Goal: Task Accomplishment & Management: Complete application form

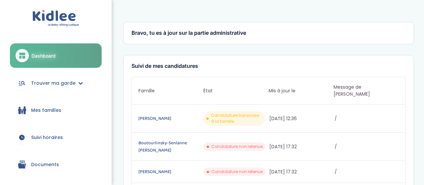
click at [58, 51] on link "Dashboard" at bounding box center [56, 55] width 92 height 25
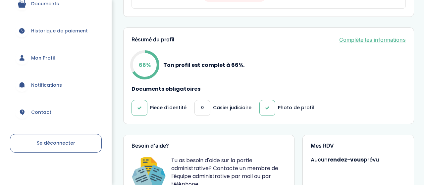
scroll to position [276, 0]
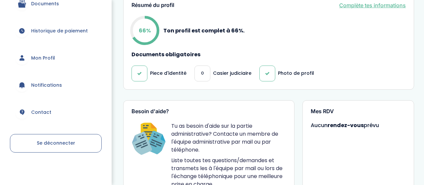
click at [201, 70] on span "0" at bounding box center [202, 73] width 3 height 7
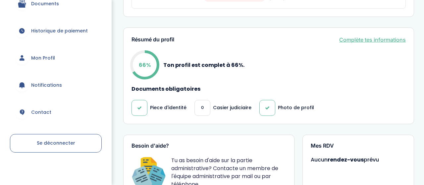
click at [376, 36] on link "Complète tes informations" at bounding box center [372, 40] width 67 height 8
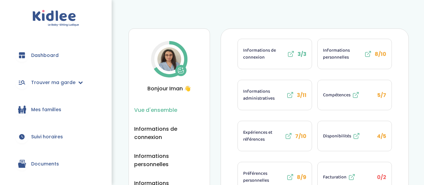
click at [270, 90] on span "Informations administratives" at bounding box center [264, 95] width 42 height 14
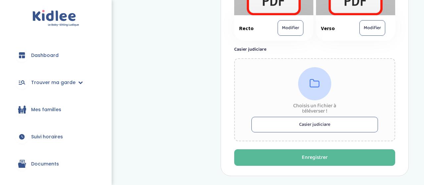
scroll to position [517, 0]
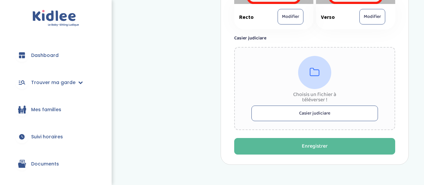
click at [312, 108] on button "Casier judiciare" at bounding box center [315, 114] width 127 height 16
click at [310, 107] on button "Casier judiciare" at bounding box center [315, 114] width 127 height 16
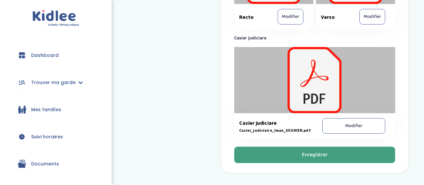
click at [316, 152] on div "Enregistrer" at bounding box center [315, 156] width 26 height 8
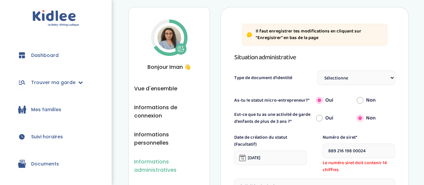
scroll to position [21, 0]
click at [386, 145] on input "889 216 198 00024" at bounding box center [359, 151] width 73 height 15
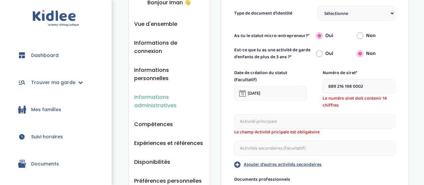
scroll to position [91, 0]
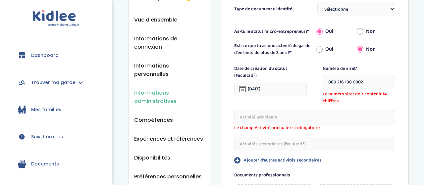
click at [303, 112] on input "text" at bounding box center [314, 117] width 161 height 15
drag, startPoint x: 378, startPoint y: 74, endPoint x: 280, endPoint y: 65, distance: 97.9
click at [323, 75] on input "889 216 198 0002" at bounding box center [359, 82] width 73 height 15
click at [338, 77] on input "889 216 198 0002" at bounding box center [359, 82] width 73 height 15
click at [337, 76] on input "889 216 198 0002" at bounding box center [359, 82] width 73 height 15
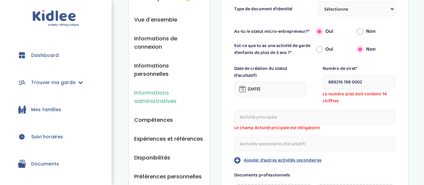
click at [343, 76] on input "889216 198 0002" at bounding box center [359, 82] width 73 height 15
click at [344, 76] on input "889216 198 0002" at bounding box center [359, 82] width 73 height 15
click at [351, 75] on input "889216198 0002" at bounding box center [359, 82] width 73 height 15
click at [361, 75] on input "8892161980002" at bounding box center [359, 82] width 73 height 15
type input "88921619800024"
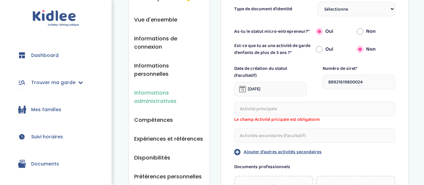
click at [310, 108] on input "text" at bounding box center [314, 109] width 161 height 15
click at [242, 103] on input "Grde d'enfants" at bounding box center [314, 109] width 161 height 15
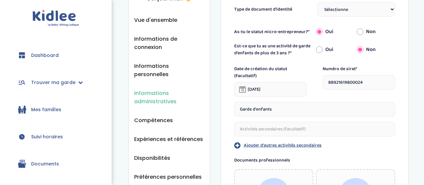
scroll to position [91, 0]
click at [293, 102] on input "Garde d'enfants" at bounding box center [314, 109] width 161 height 15
type input "Garde d'enfants de plus de 3 ans"
click at [296, 125] on input "text" at bounding box center [314, 129] width 161 height 15
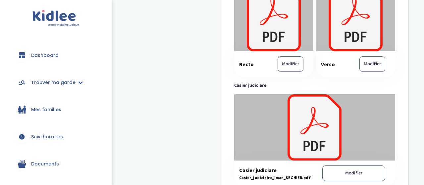
scroll to position [540, 0]
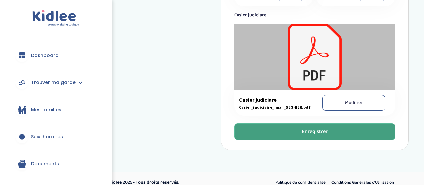
click at [315, 128] on div "Enregistrer" at bounding box center [315, 132] width 26 height 8
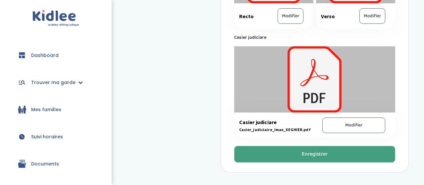
scroll to position [562, 0]
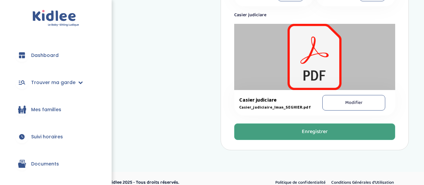
click at [309, 128] on div "Enregistrer" at bounding box center [315, 132] width 26 height 8
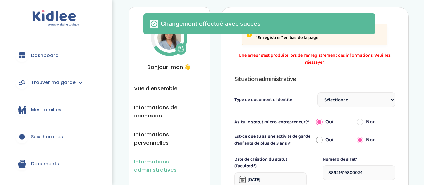
scroll to position [21, 0]
